Goal: Find specific page/section: Find specific page/section

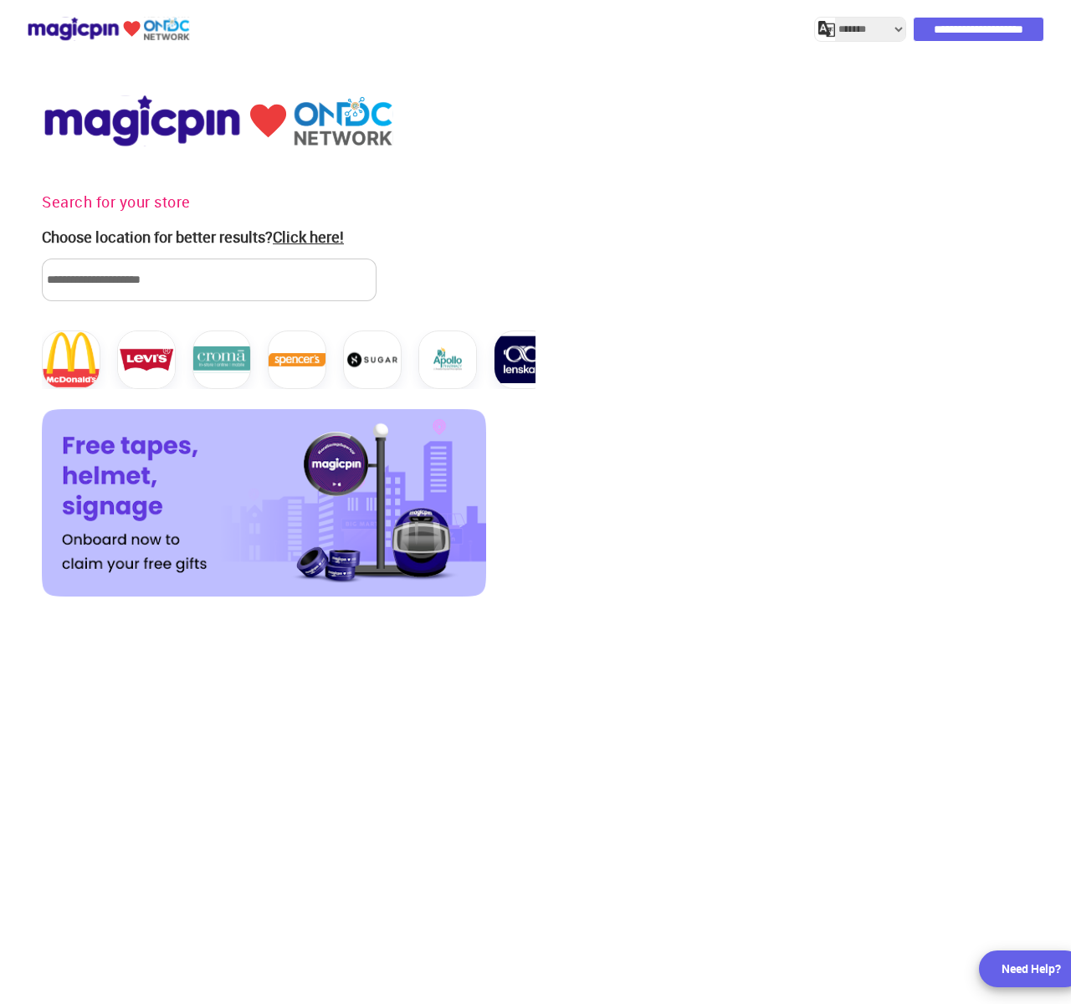
select select "*******"
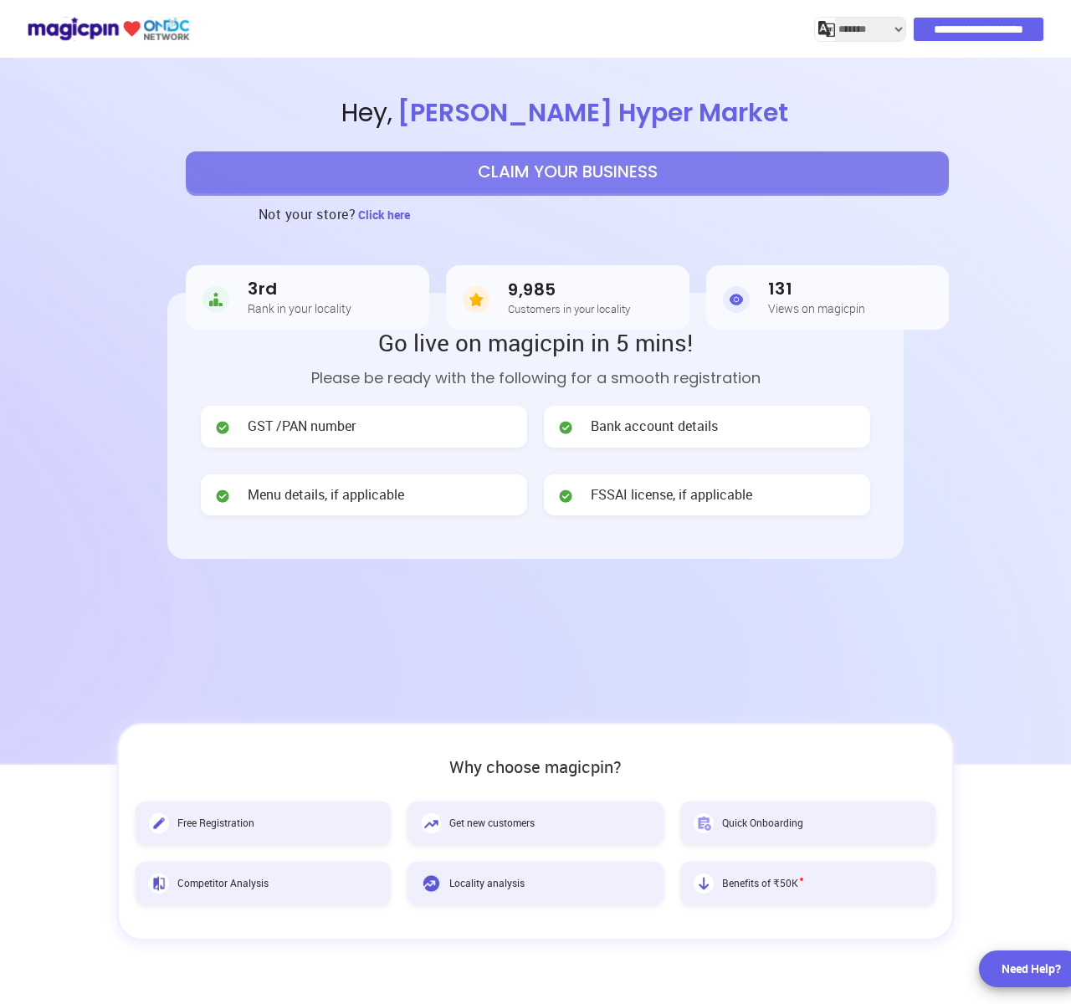
select select "*******"
